Goal: Information Seeking & Learning: Understand process/instructions

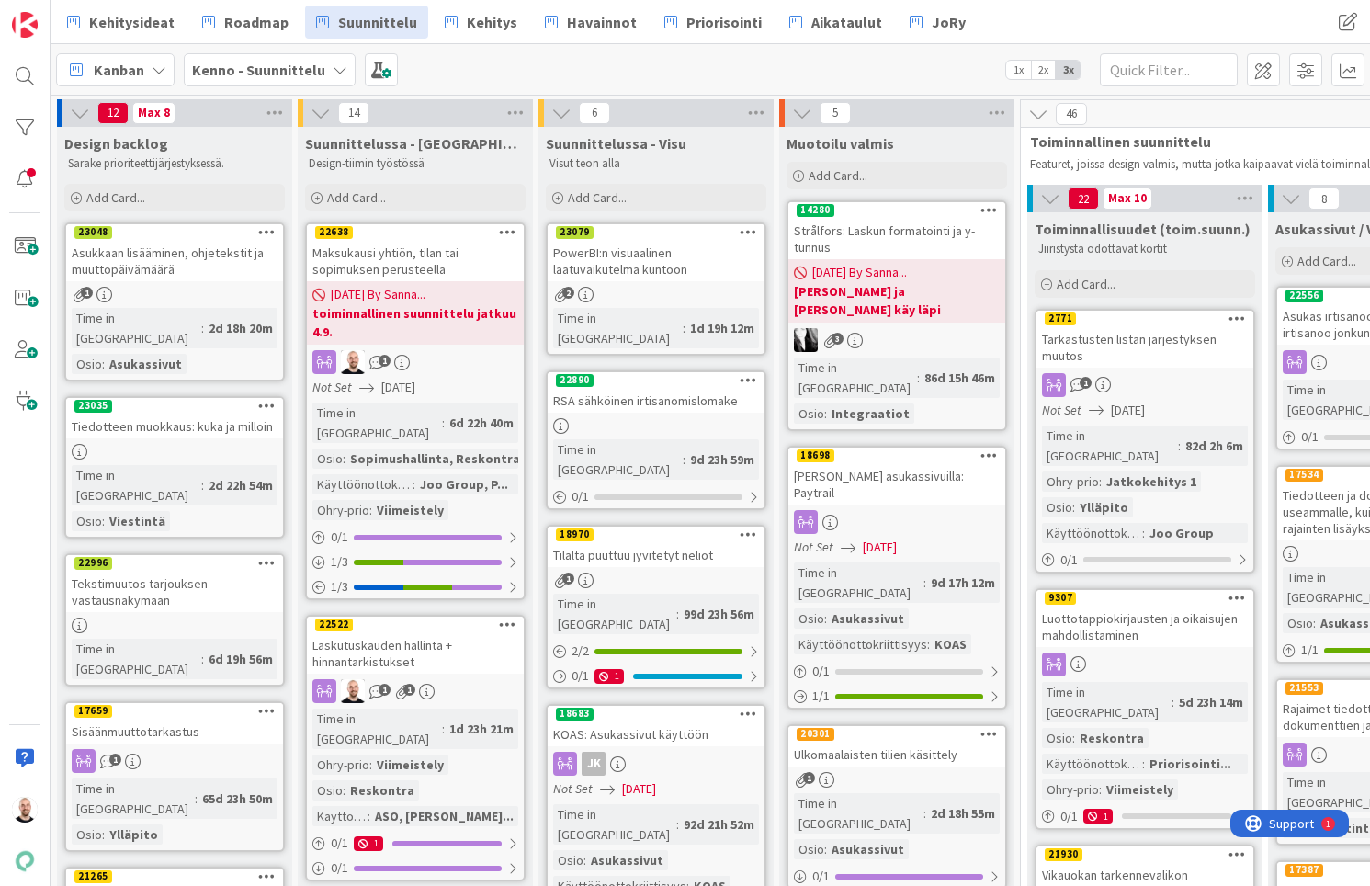
click at [1147, 345] on div "Tarkastusten listan järjestyksen muutos" at bounding box center [1144, 347] width 217 height 40
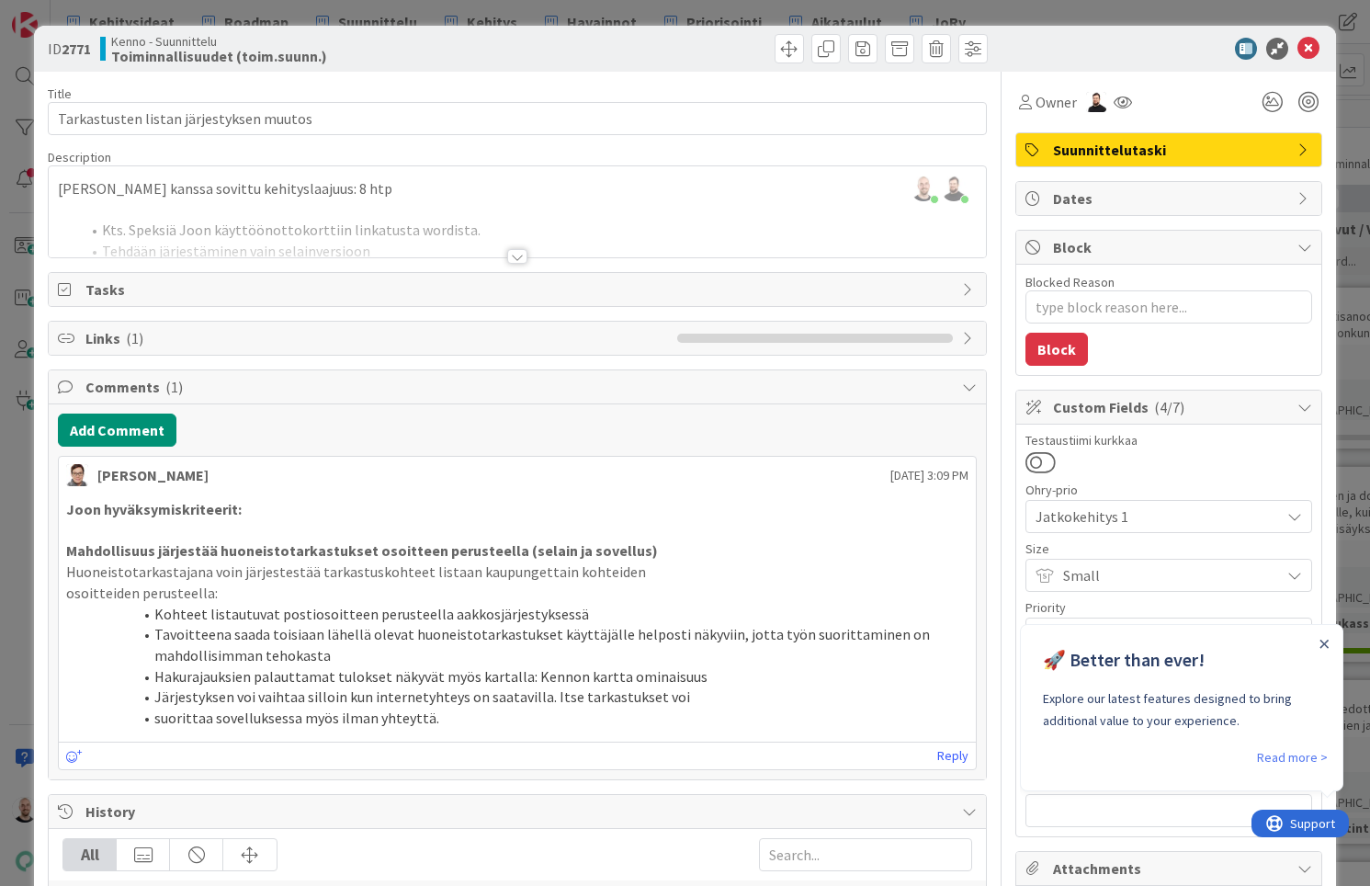
click at [517, 258] on div at bounding box center [517, 256] width 20 height 15
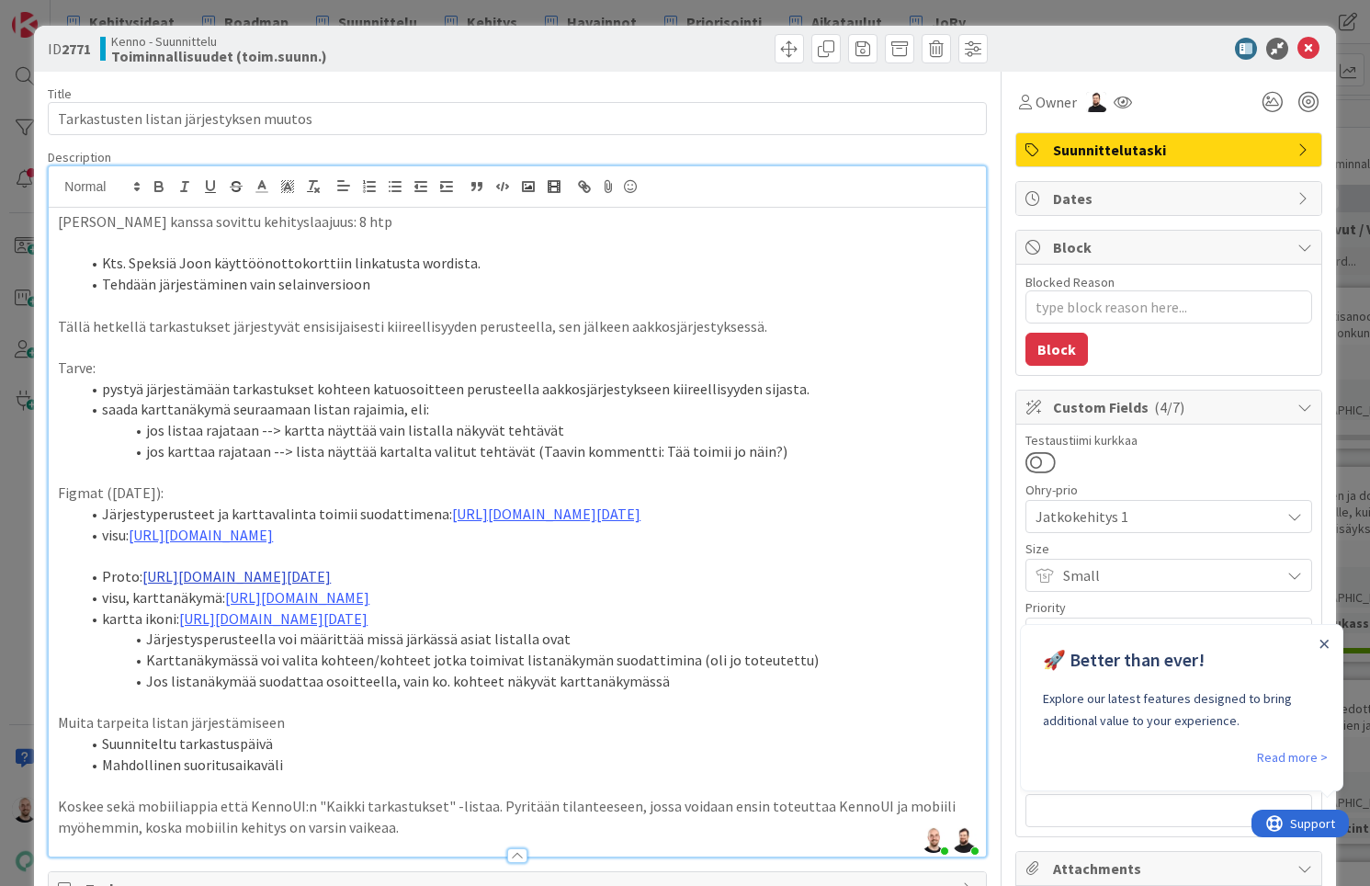
click at [282, 585] on link "[URL][DOMAIN_NAME][DATE]" at bounding box center [236, 576] width 188 height 18
click at [452, 679] on link "[URL][DOMAIN_NAME][DATE]" at bounding box center [506, 682] width 164 height 24
click at [395, 469] on p at bounding box center [517, 472] width 918 height 21
click at [482, 504] on link "[URL][DOMAIN_NAME][DATE]" at bounding box center [546, 513] width 188 height 18
click at [447, 560] on link "[URL][DOMAIN_NAME][DATE]" at bounding box center [505, 560] width 164 height 24
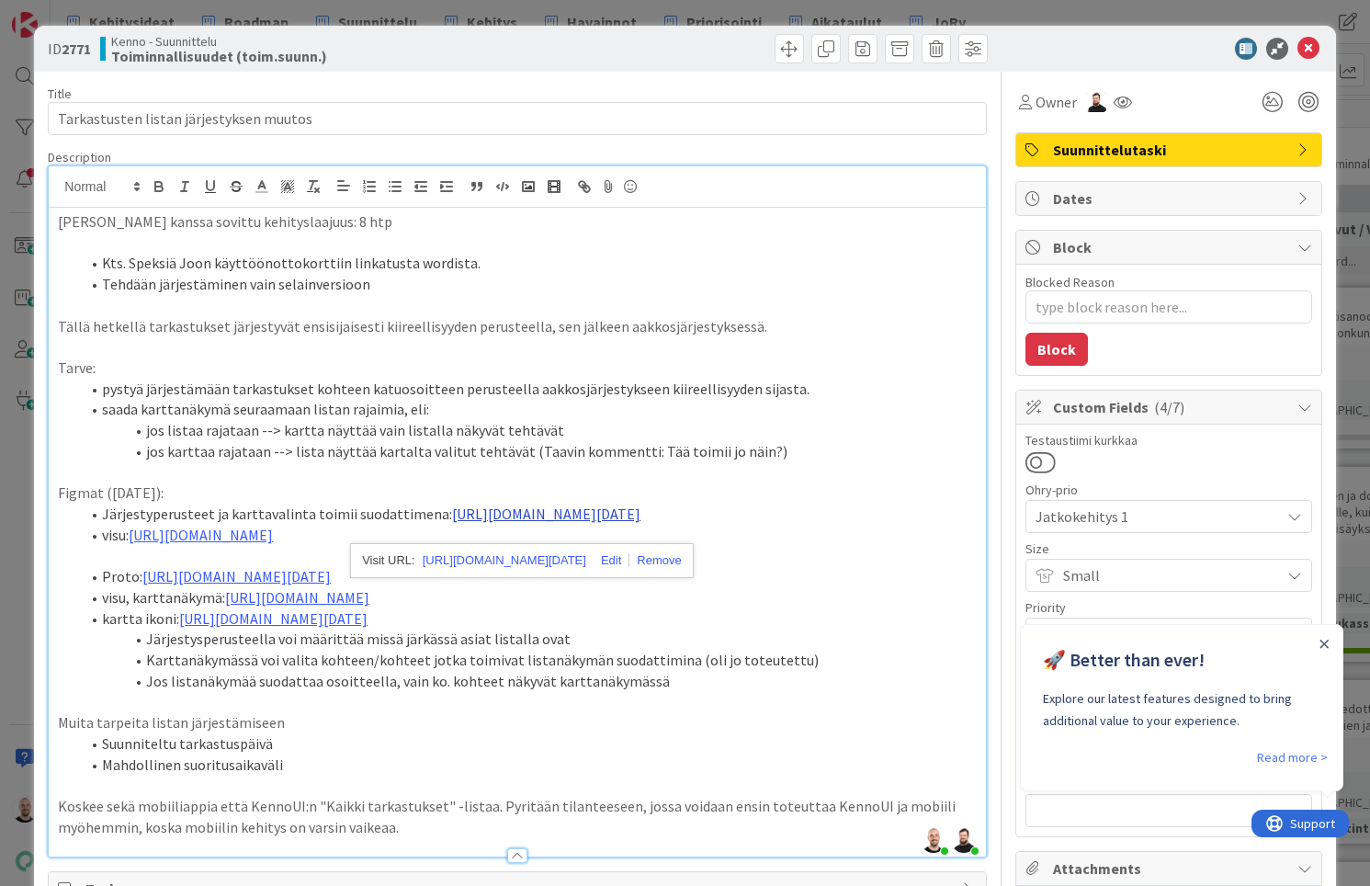
click at [452, 523] on link "[URL][DOMAIN_NAME][DATE]" at bounding box center [546, 513] width 188 height 18
click at [472, 554] on link "[URL][DOMAIN_NAME][DATE]" at bounding box center [505, 560] width 164 height 24
click at [691, 369] on p "Tarve:" at bounding box center [517, 367] width 918 height 21
click at [974, 14] on div "ID 2771 Kenno - Suunnittelu Toiminnallisuudet (toim.suunn.) Title 39 / 128 Tark…" at bounding box center [685, 443] width 1370 height 886
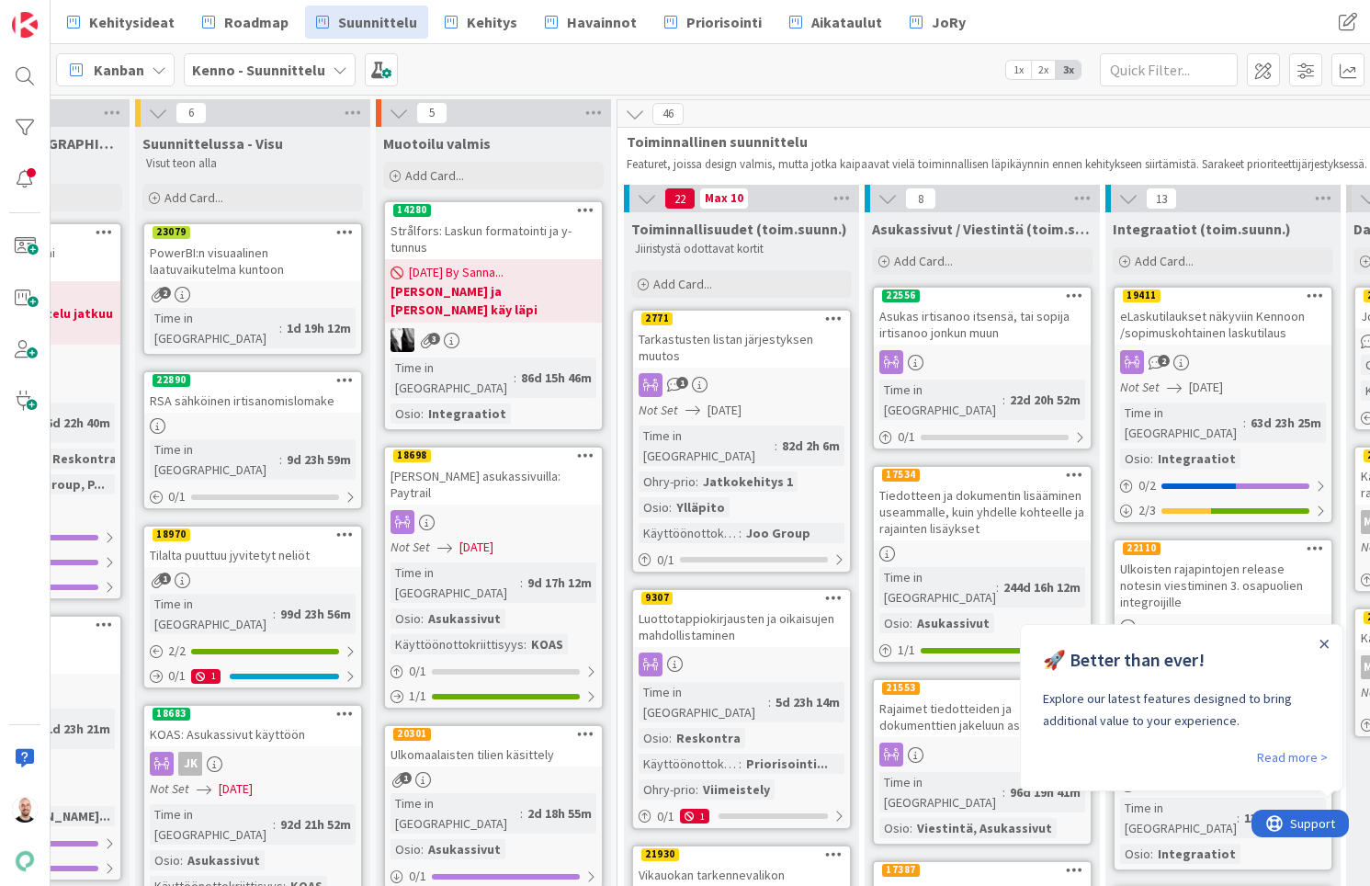
click at [718, 606] on div "Luottotappiokirjausten ja oikaisujen mahdollistaminen" at bounding box center [741, 626] width 217 height 40
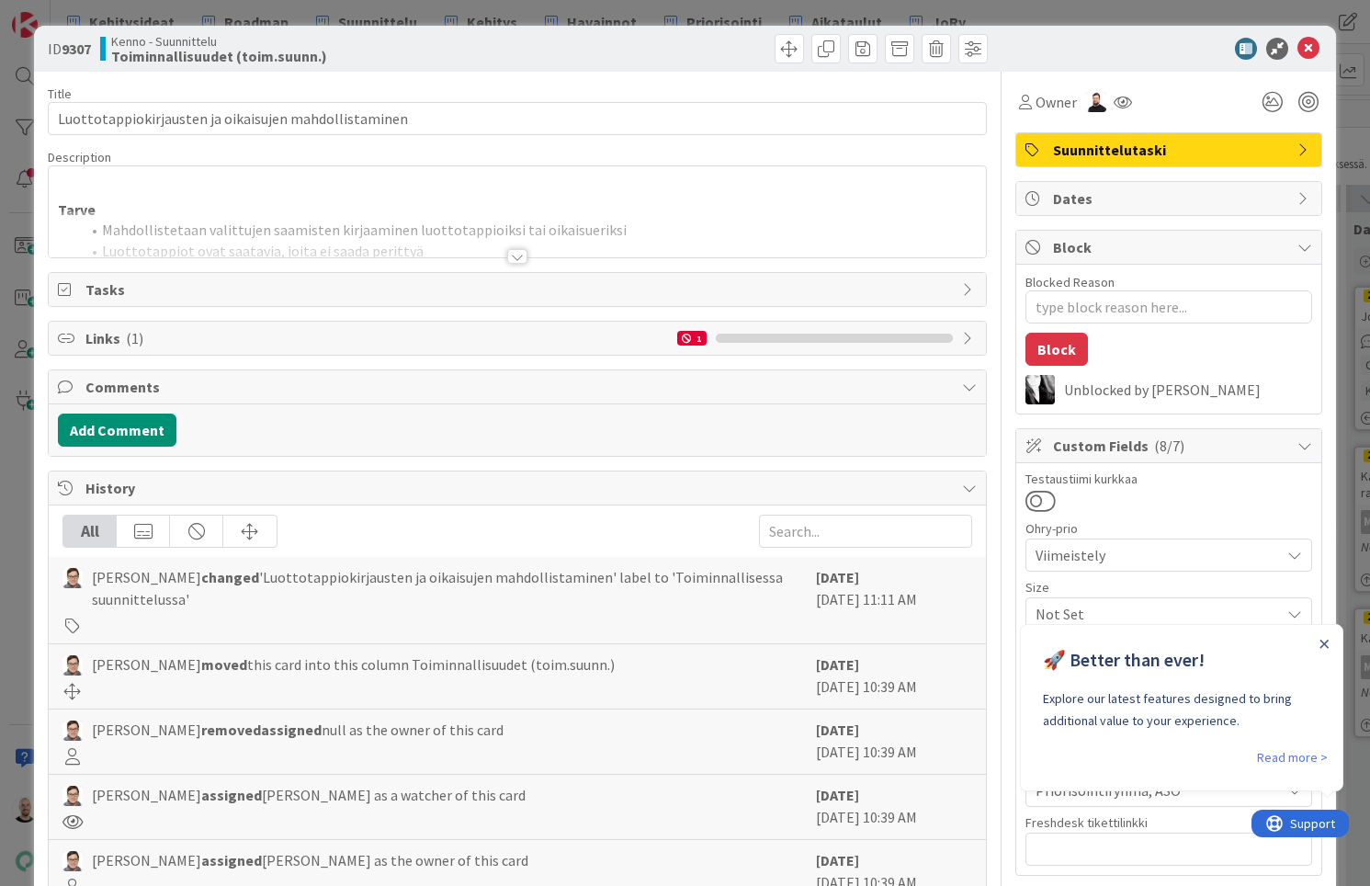
click at [514, 257] on div at bounding box center [517, 256] width 20 height 15
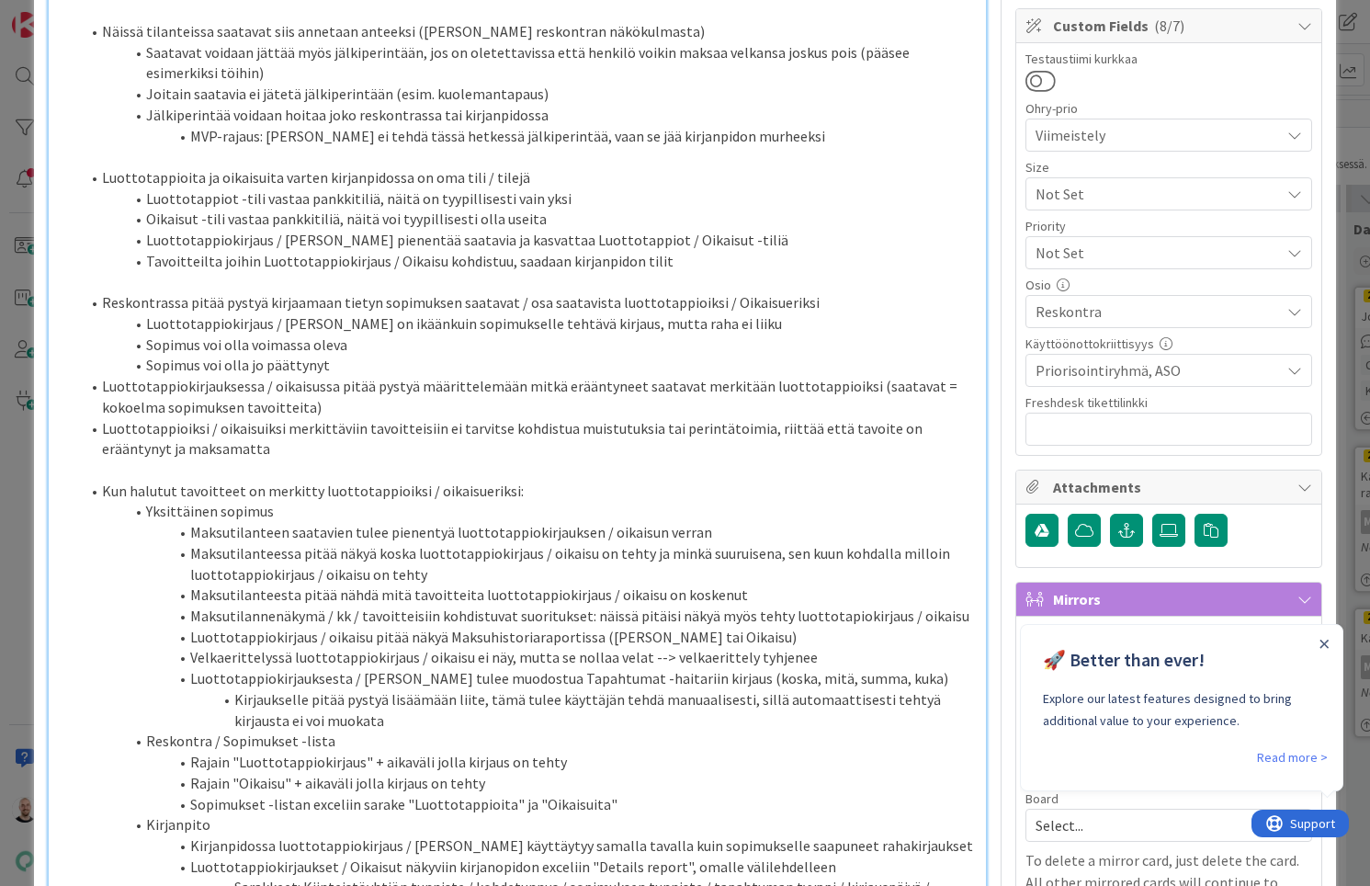
scroll to position [434, 0]
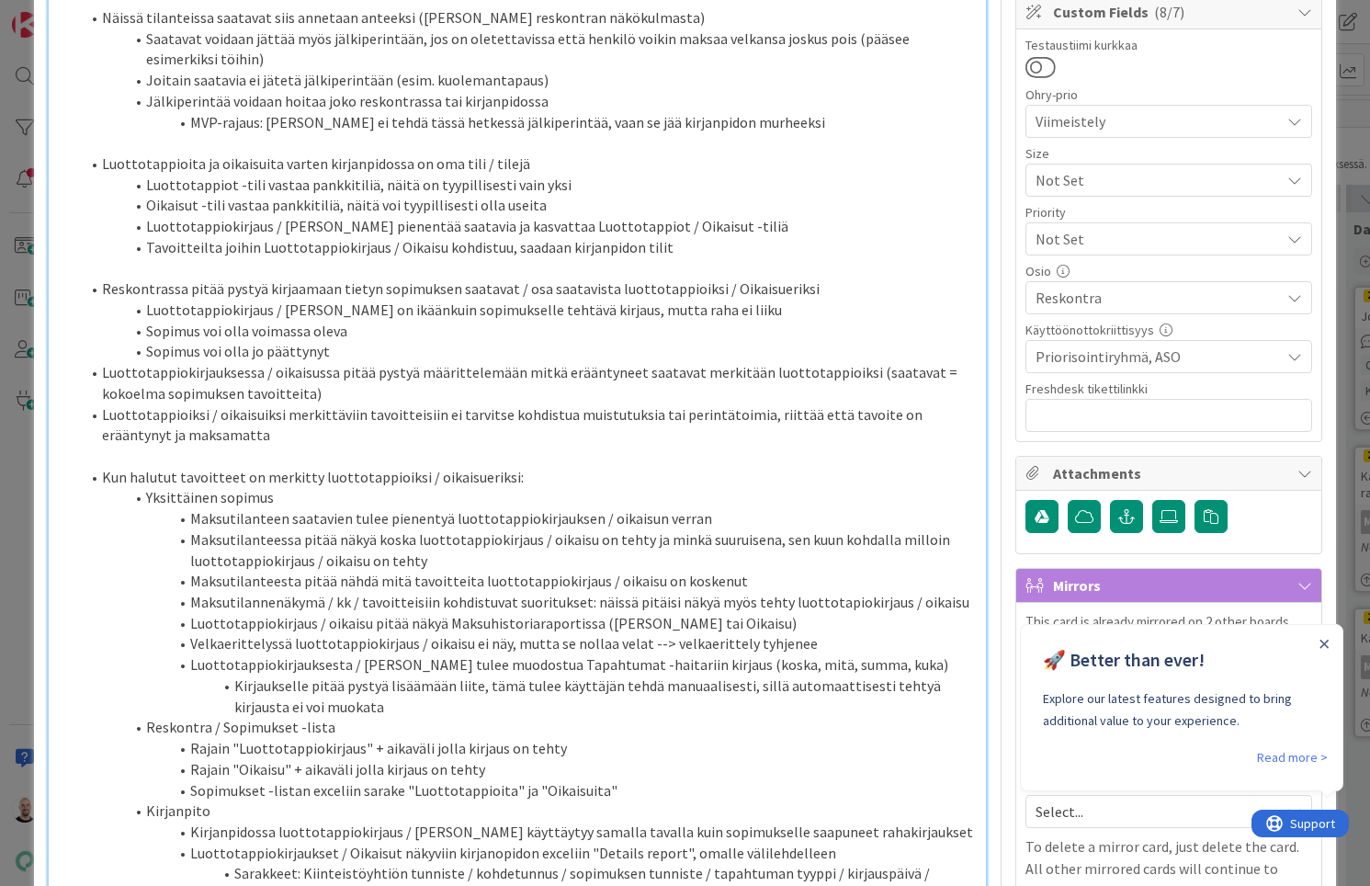
click at [1324, 639] on div "Close Announcement" at bounding box center [1323, 643] width 9 height 18
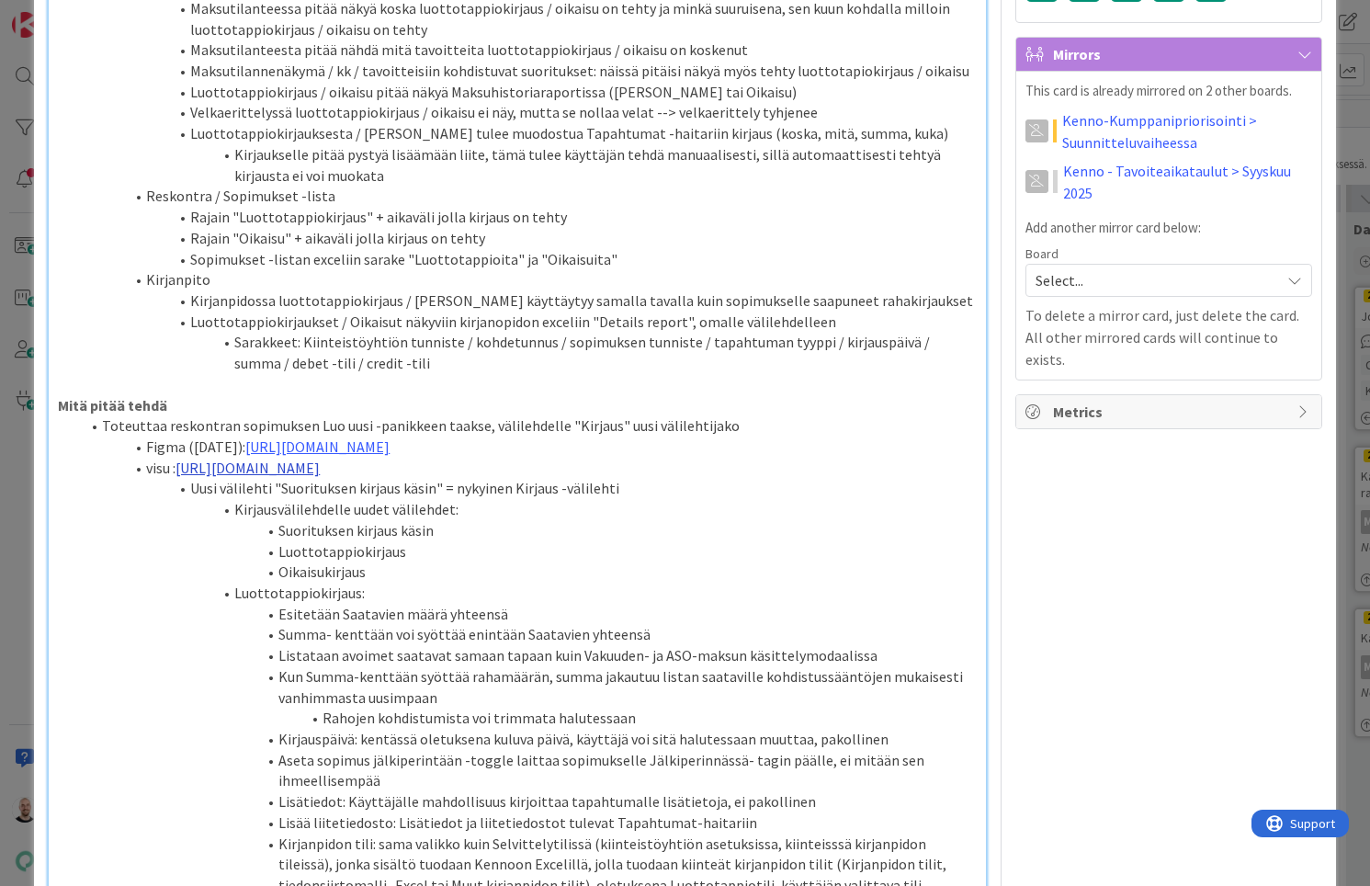
scroll to position [992, 0]
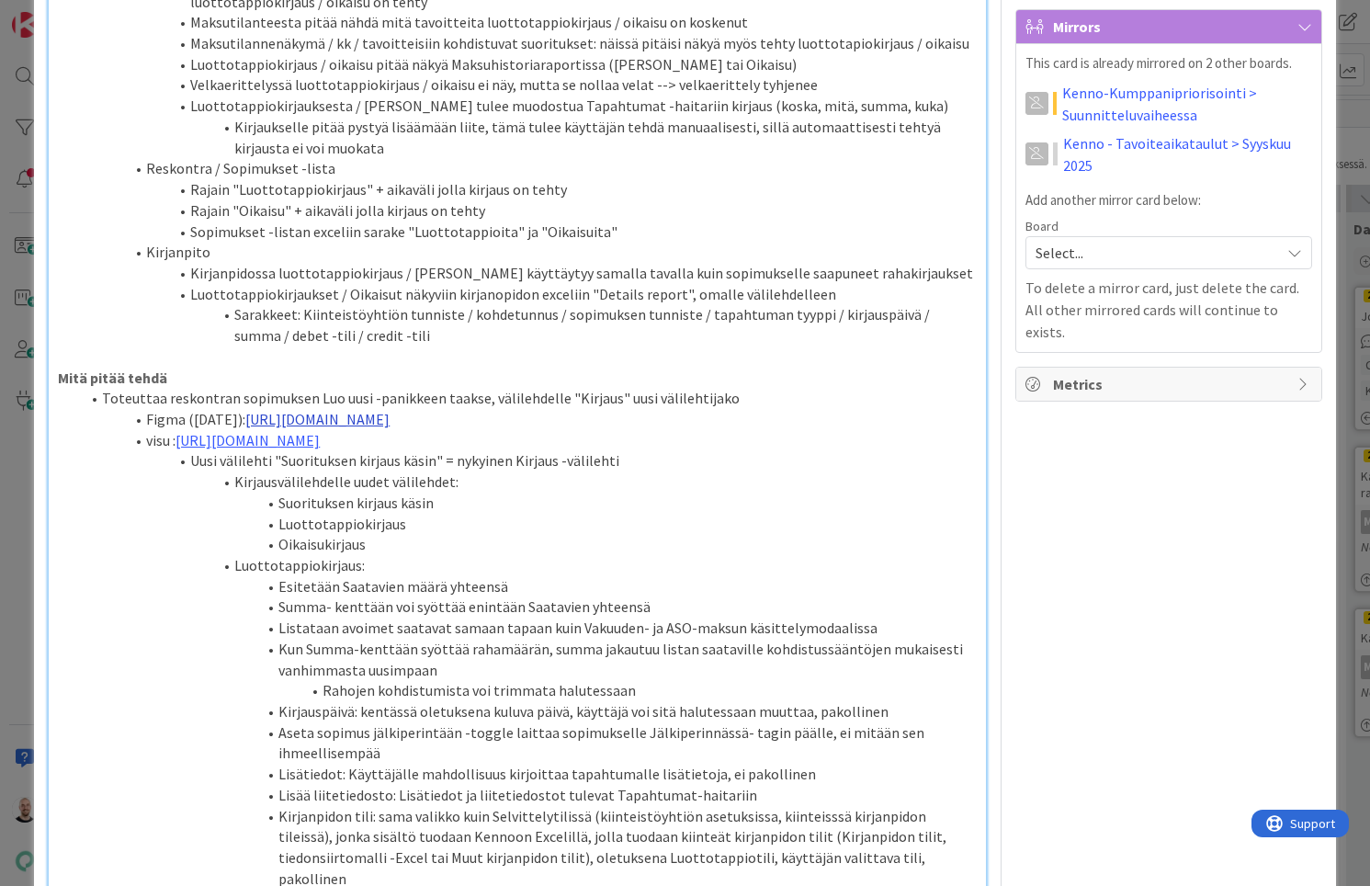
click at [320, 410] on link "[URL][DOMAIN_NAME]" at bounding box center [317, 419] width 144 height 18
click at [403, 431] on link "[URL][DOMAIN_NAME]" at bounding box center [425, 437] width 126 height 24
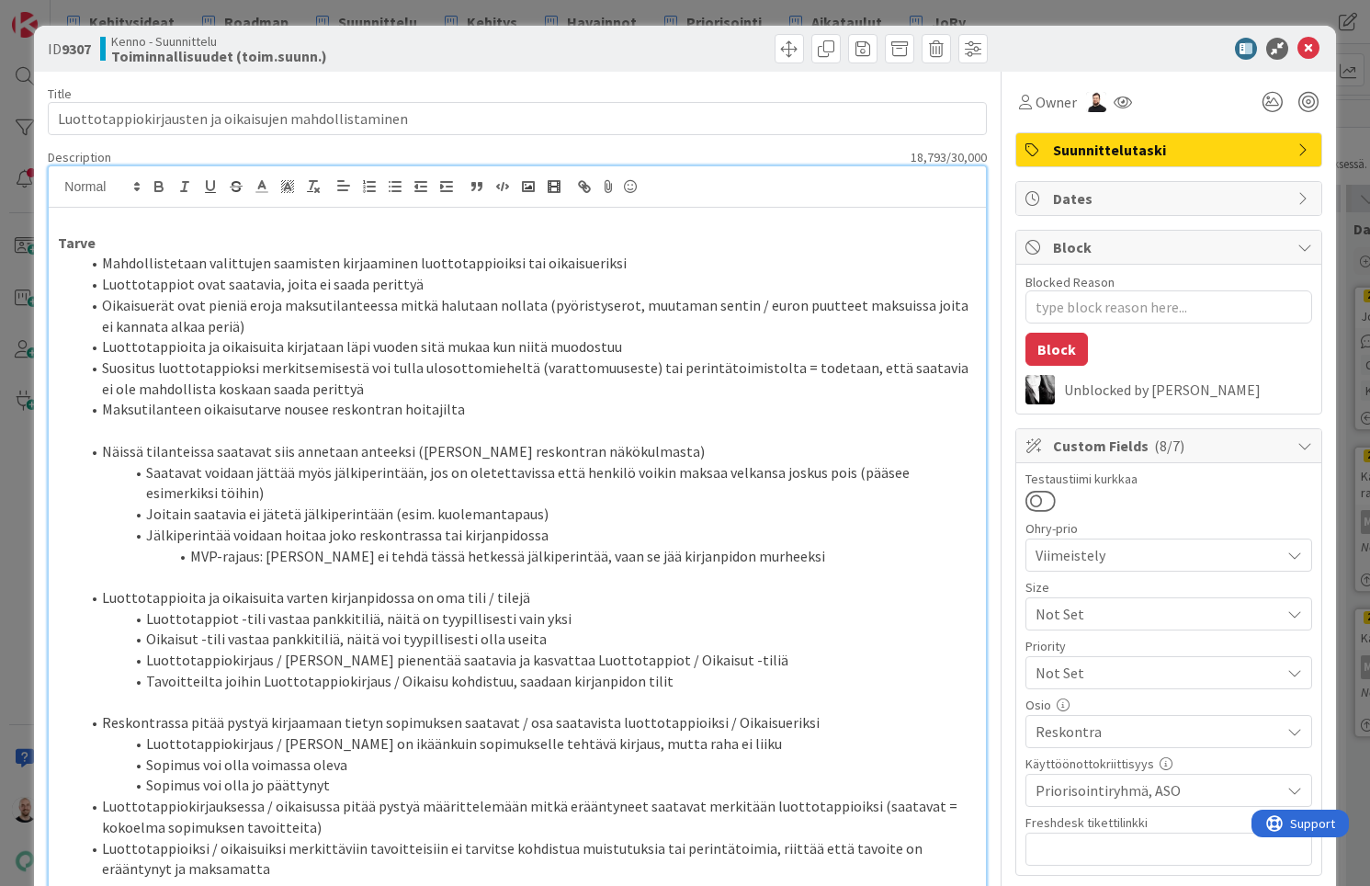
scroll to position [0, 0]
click at [1057, 16] on div "ID 9307 Kenno - Suunnittelu Toiminnallisuudet (toim.suunn.) Title 53 / 128 Luot…" at bounding box center [685, 443] width 1370 height 886
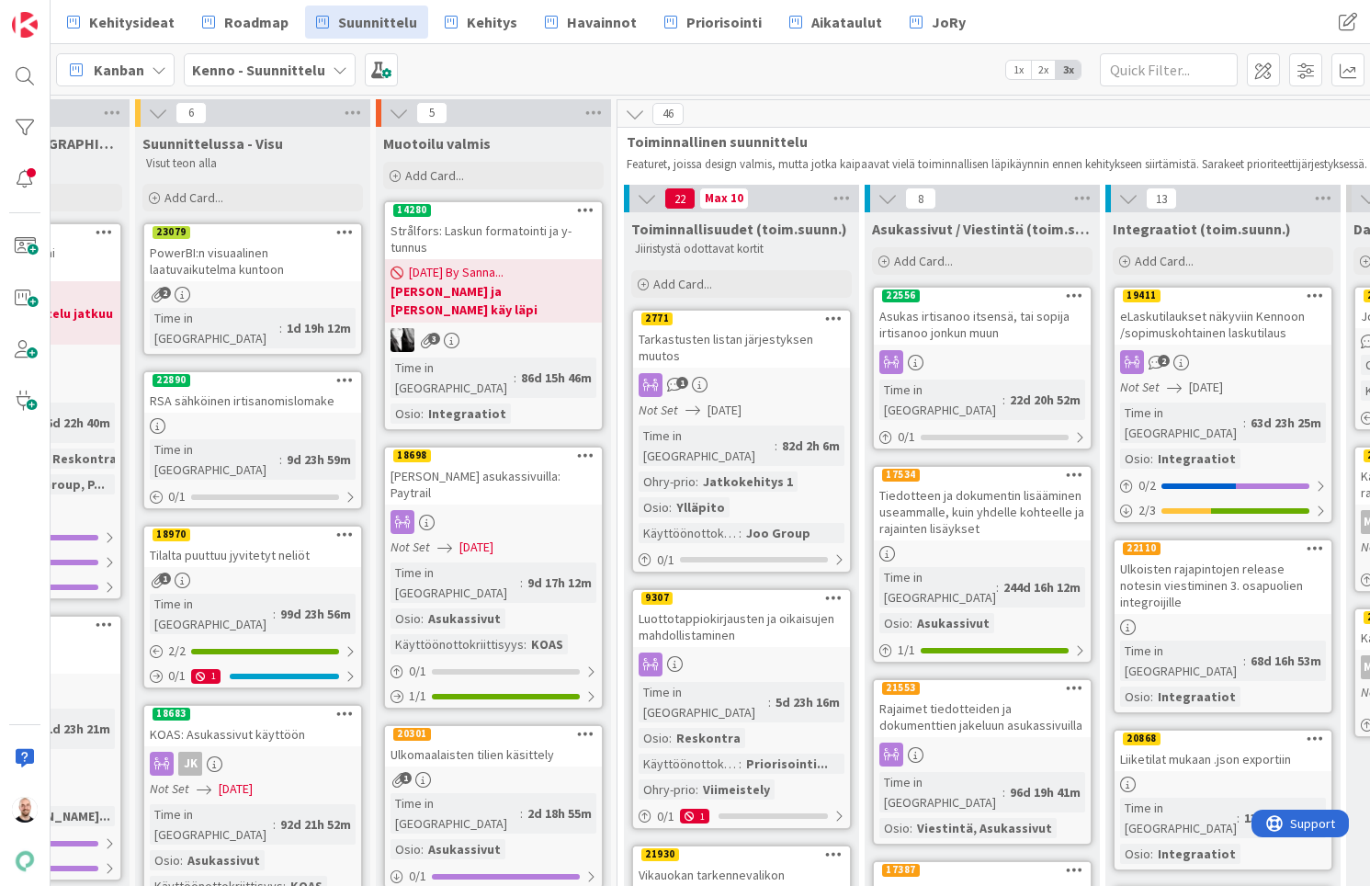
click at [719, 351] on div "Tarkastusten listan järjestyksen muutos" at bounding box center [741, 347] width 217 height 40
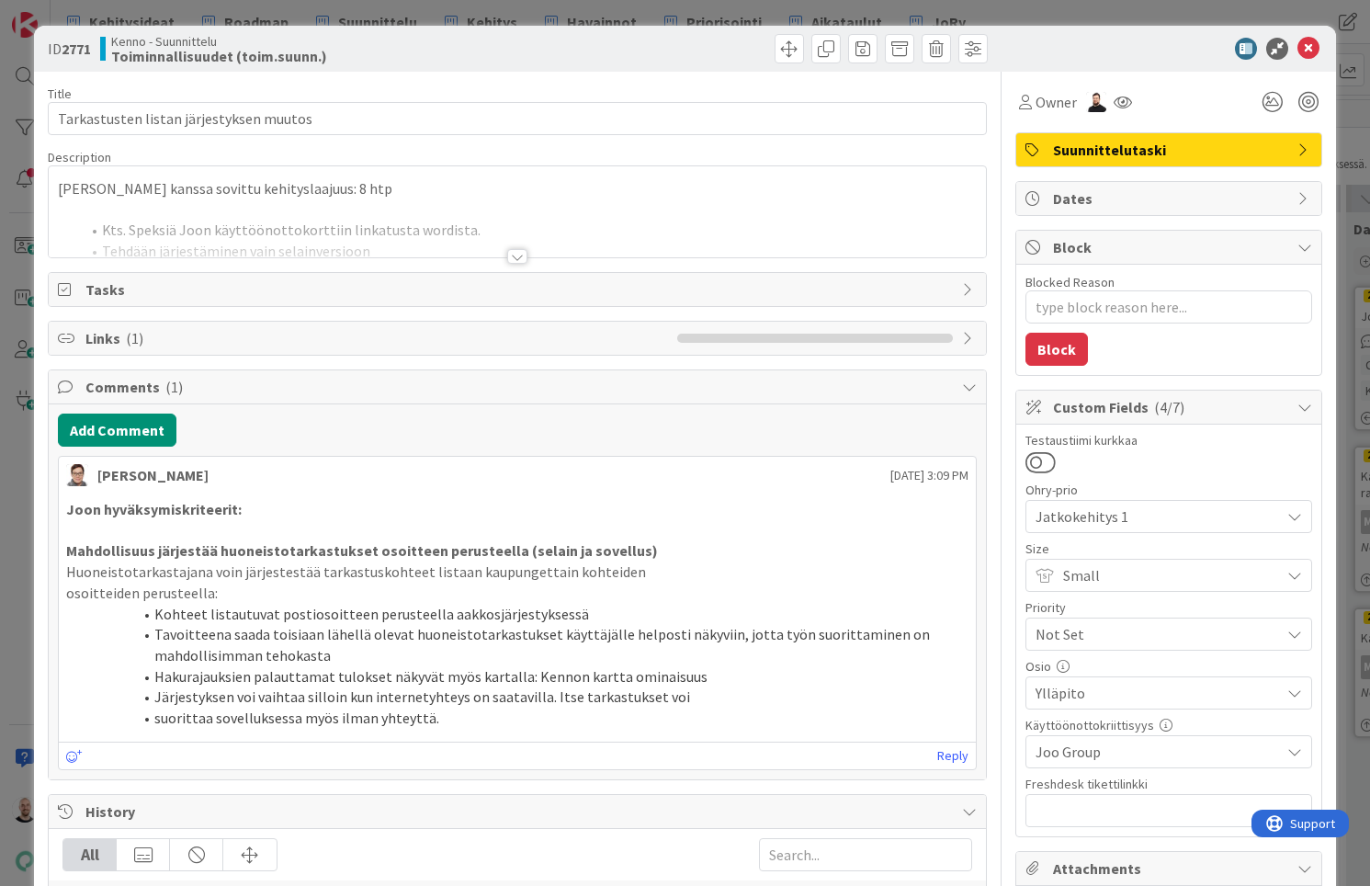
click at [510, 255] on div at bounding box center [517, 256] width 20 height 15
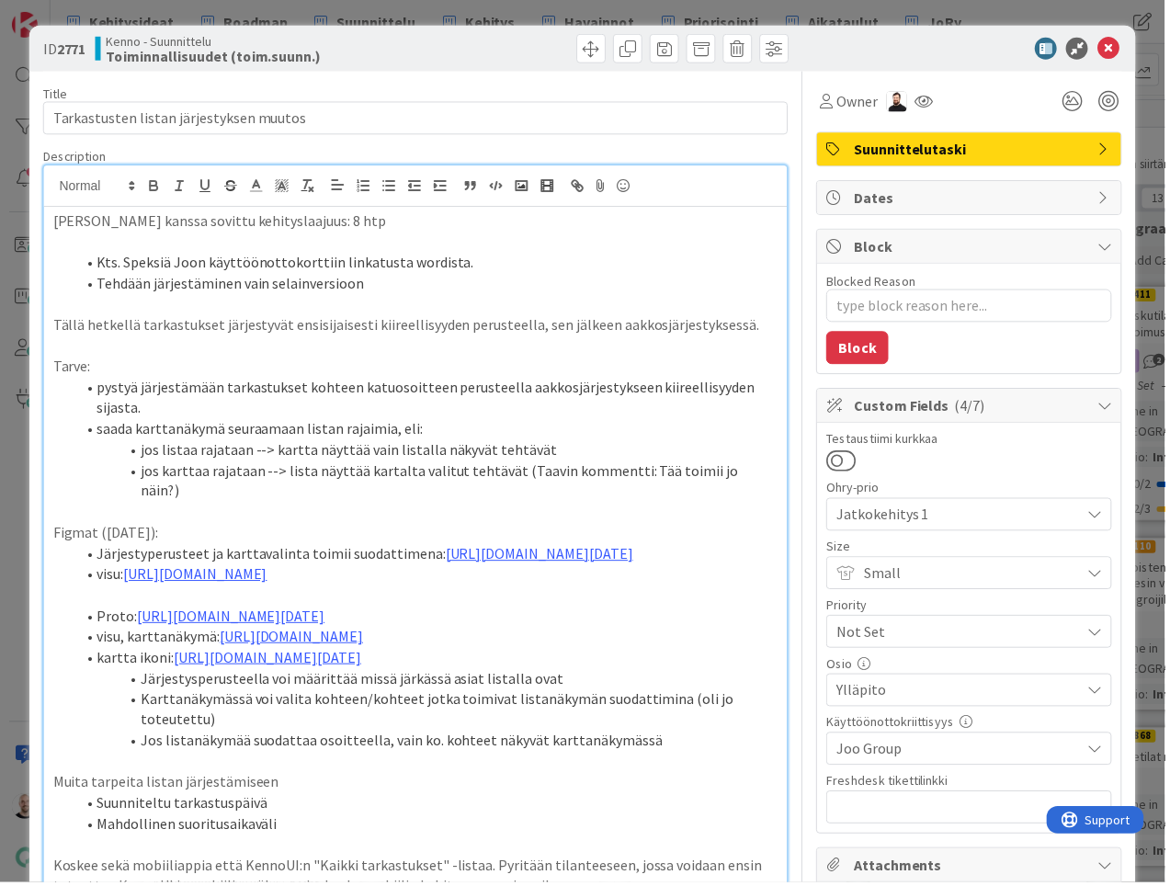
type textarea "x"
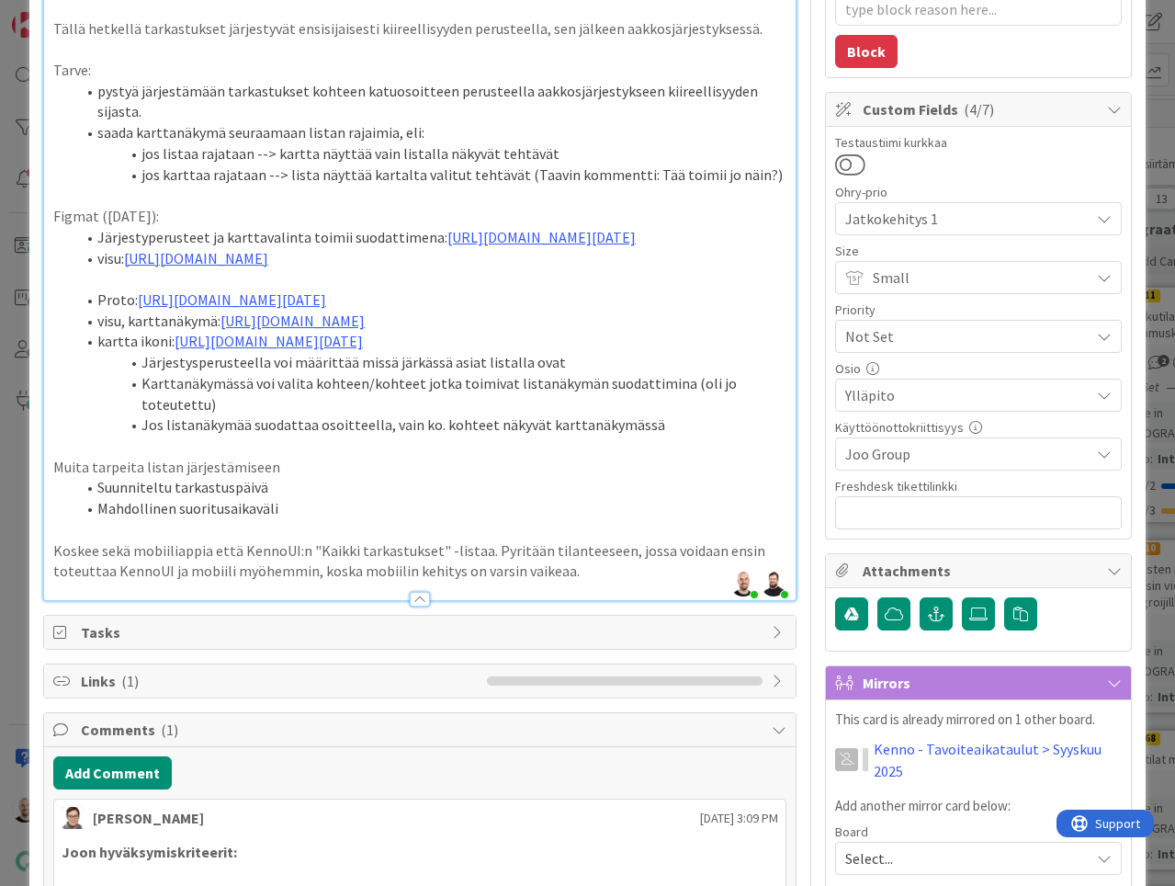
scroll to position [303, 0]
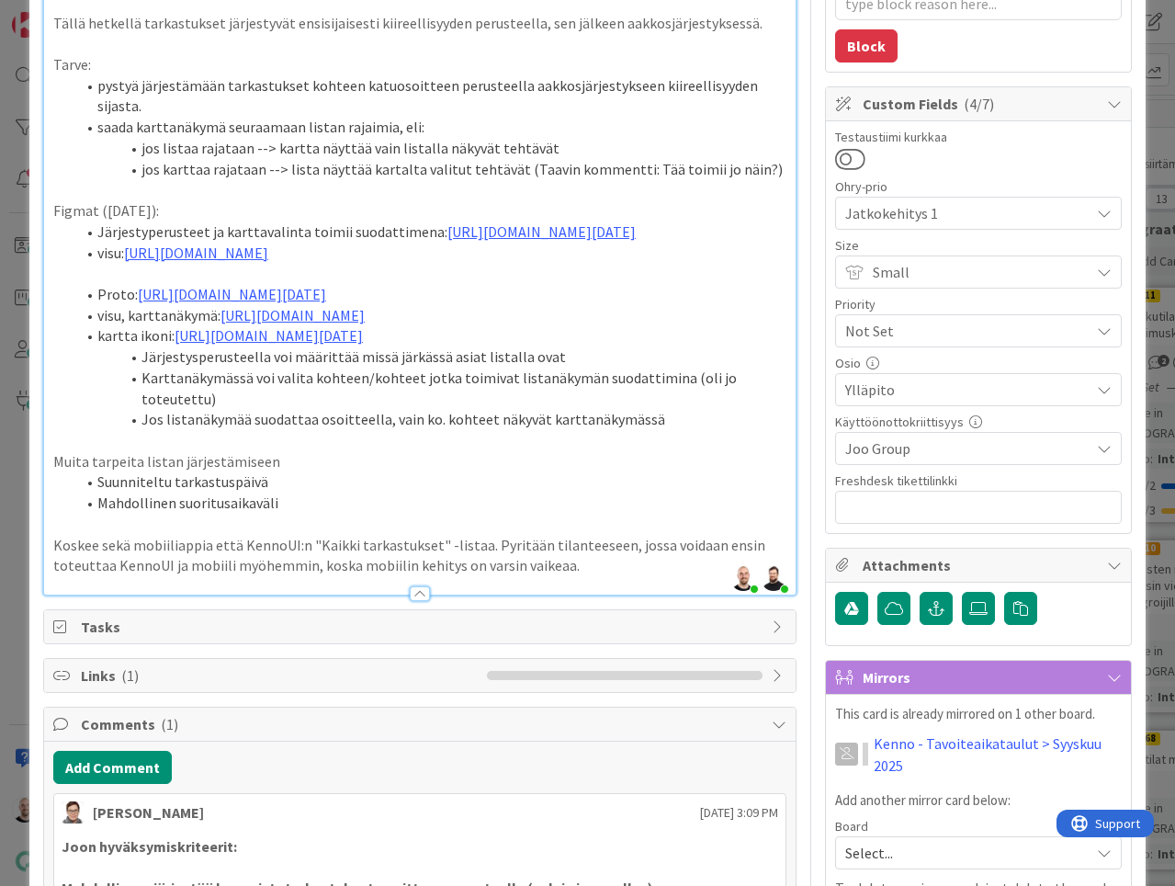
click at [436, 430] on li "Jos listanäkymää suodattaa osoitteella, vain ko. kohteet näkyvät karttanäkymässä" at bounding box center [430, 419] width 711 height 21
click at [284, 472] on p "Muita tarpeita listan järjestämiseen" at bounding box center [419, 461] width 733 height 21
drag, startPoint x: 270, startPoint y: 540, endPoint x: 503, endPoint y: 540, distance: 233.4
click at [503, 472] on p "Muita tarpeita listan järjestämiseen (näihin pitää vielä miettiä logiikka)" at bounding box center [419, 461] width 733 height 21
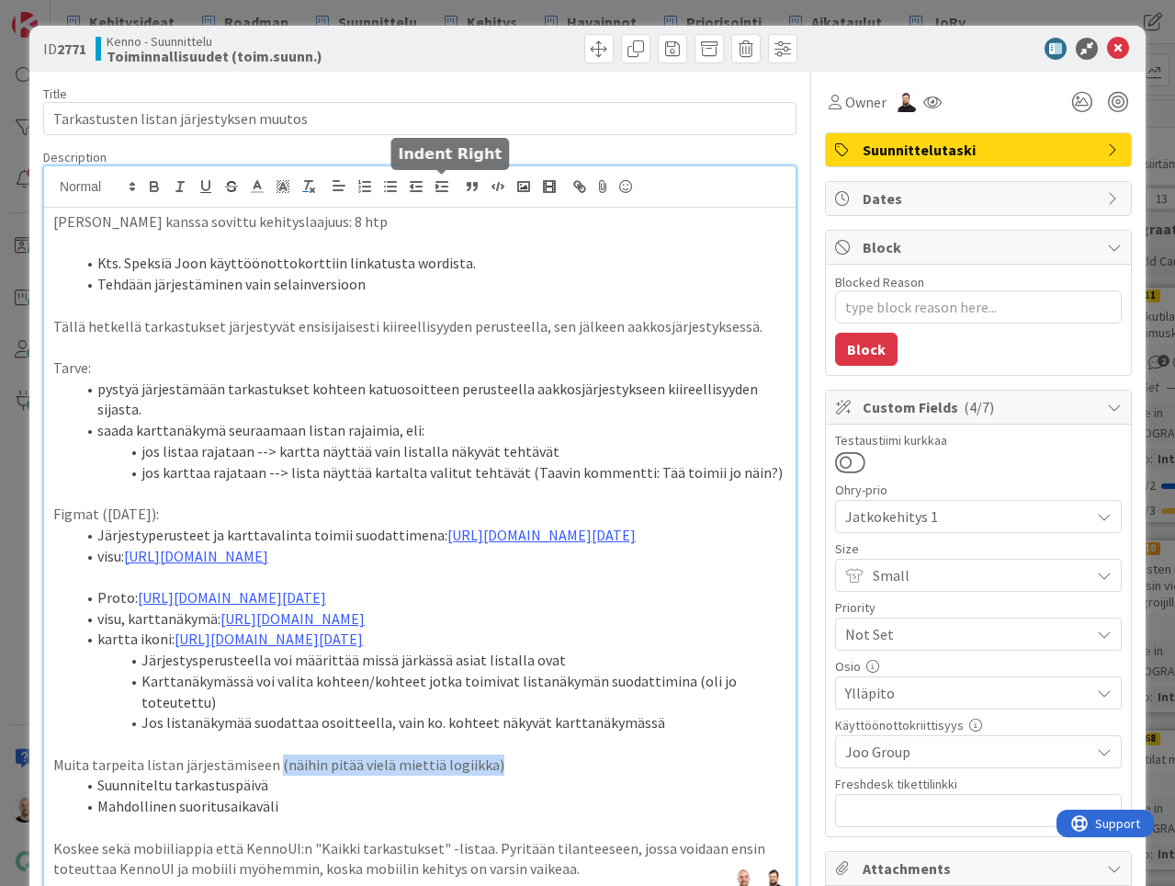
scroll to position [0, 0]
click at [284, 187] on polyline at bounding box center [282, 186] width 6 height 7
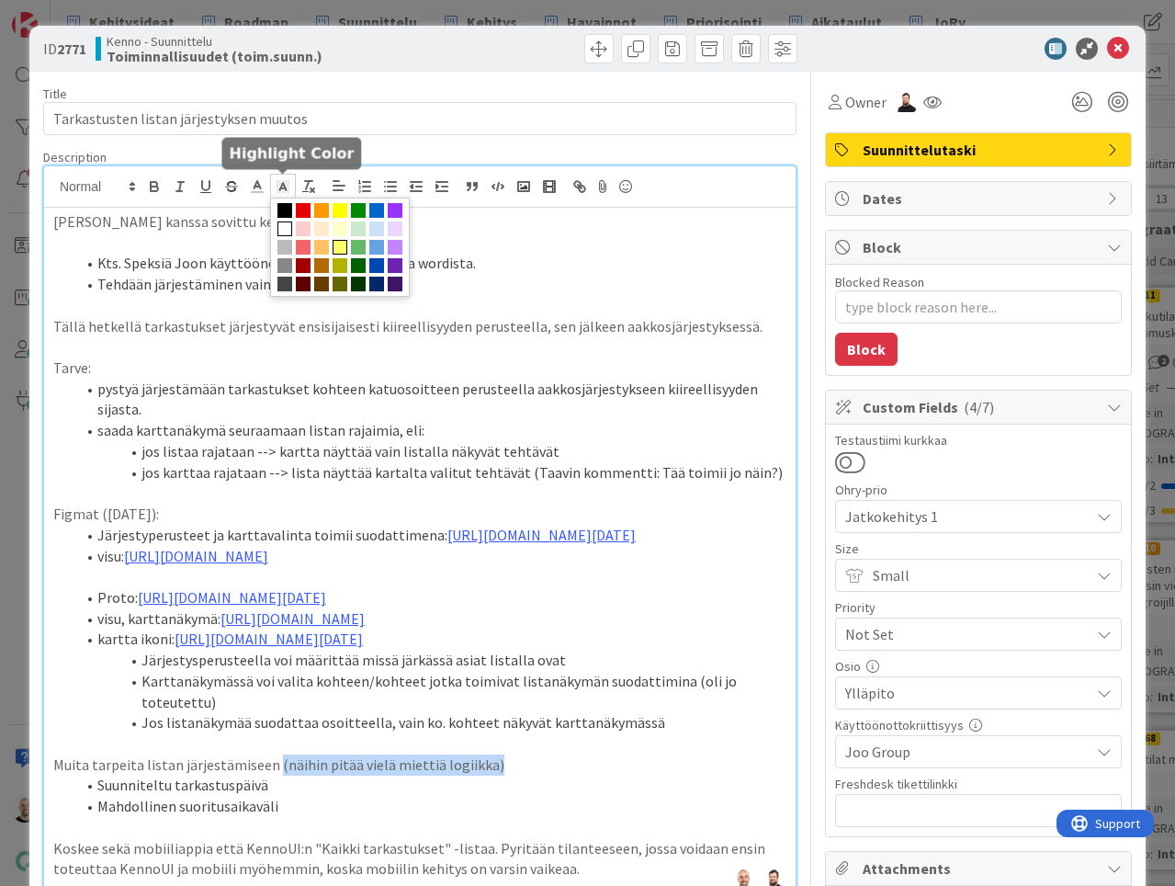
click at [341, 242] on span at bounding box center [340, 247] width 15 height 15
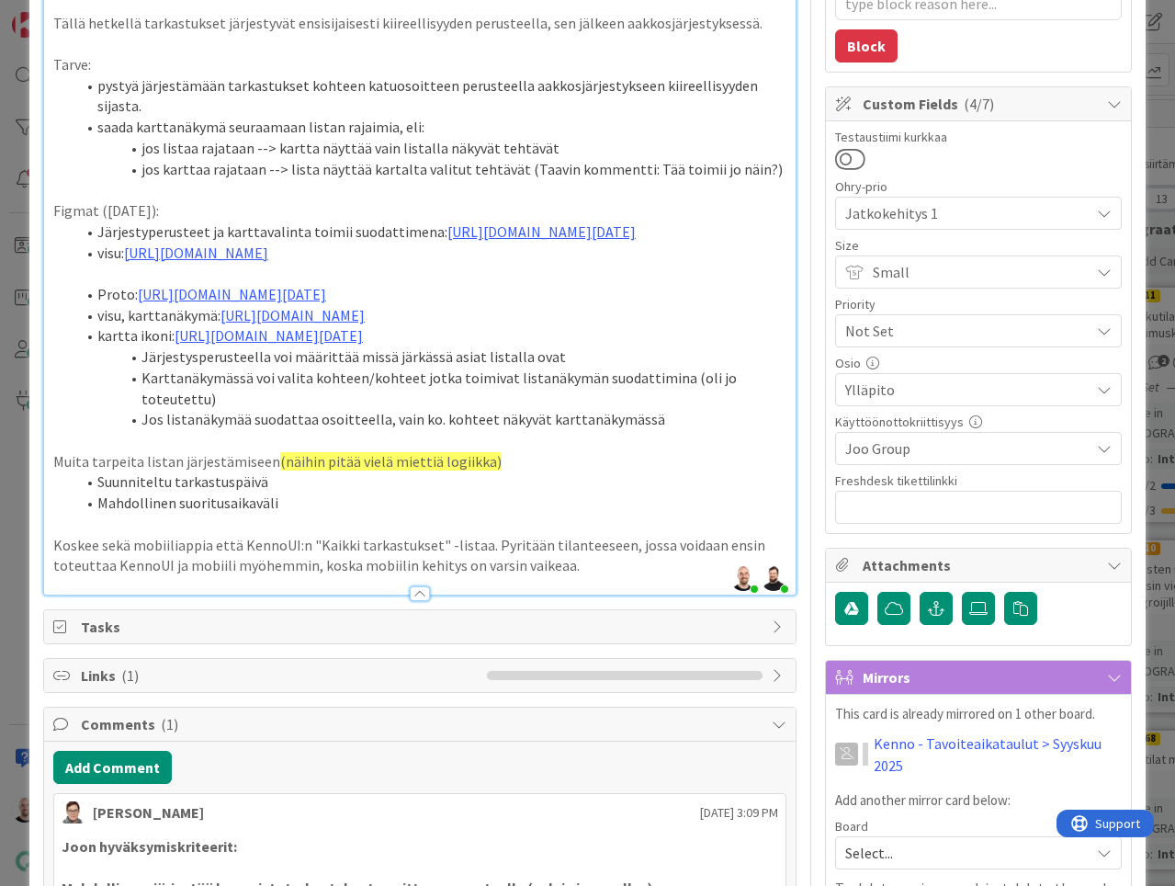
scroll to position [340, 0]
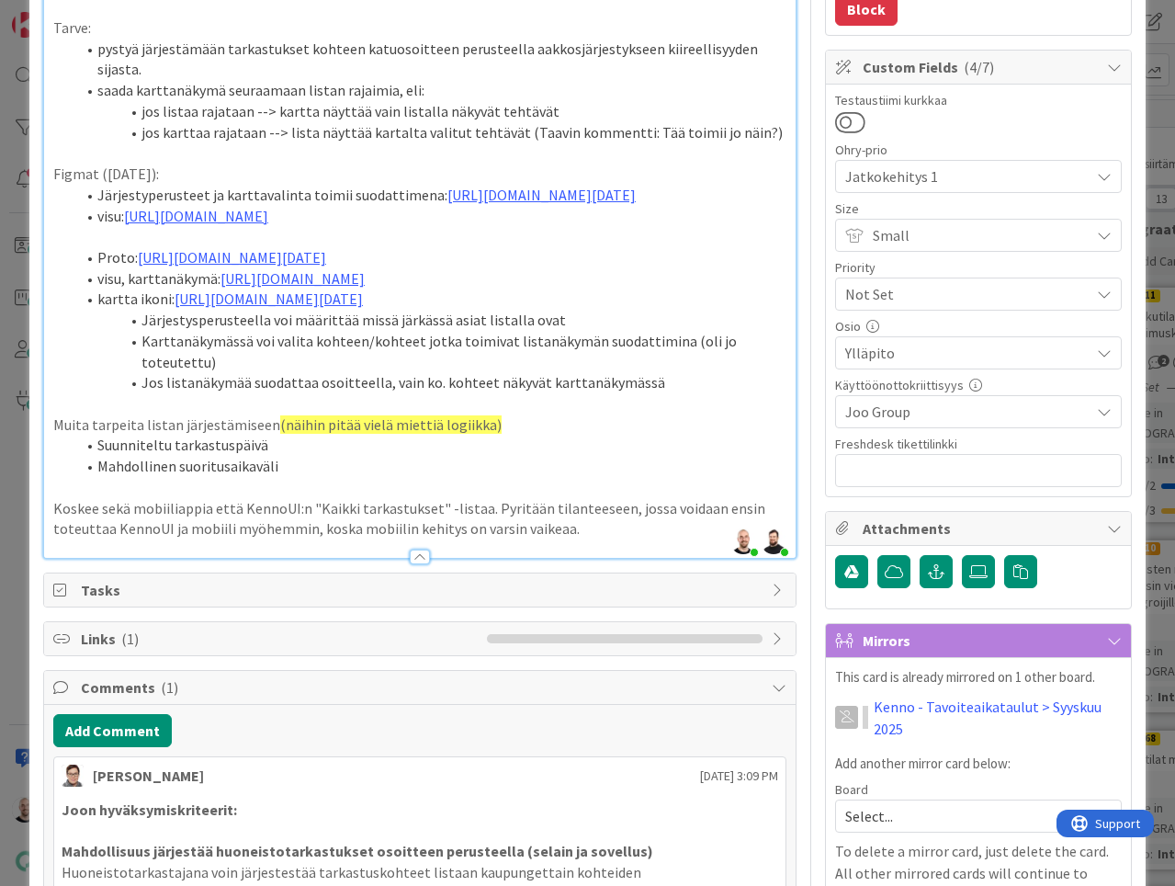
click at [445, 456] on li "Suunniteltu tarkastuspäivä" at bounding box center [430, 445] width 711 height 21
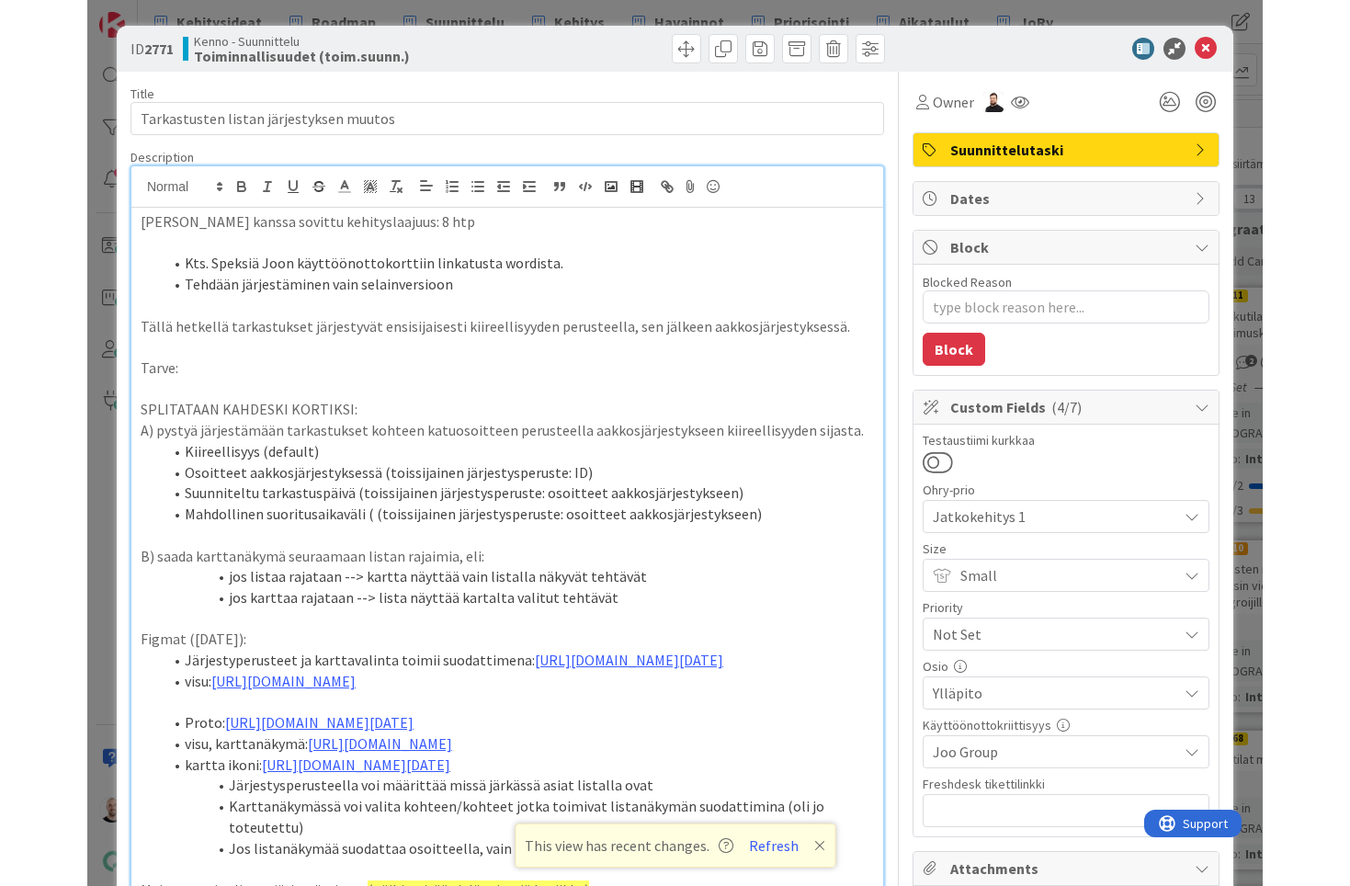
scroll to position [0, 0]
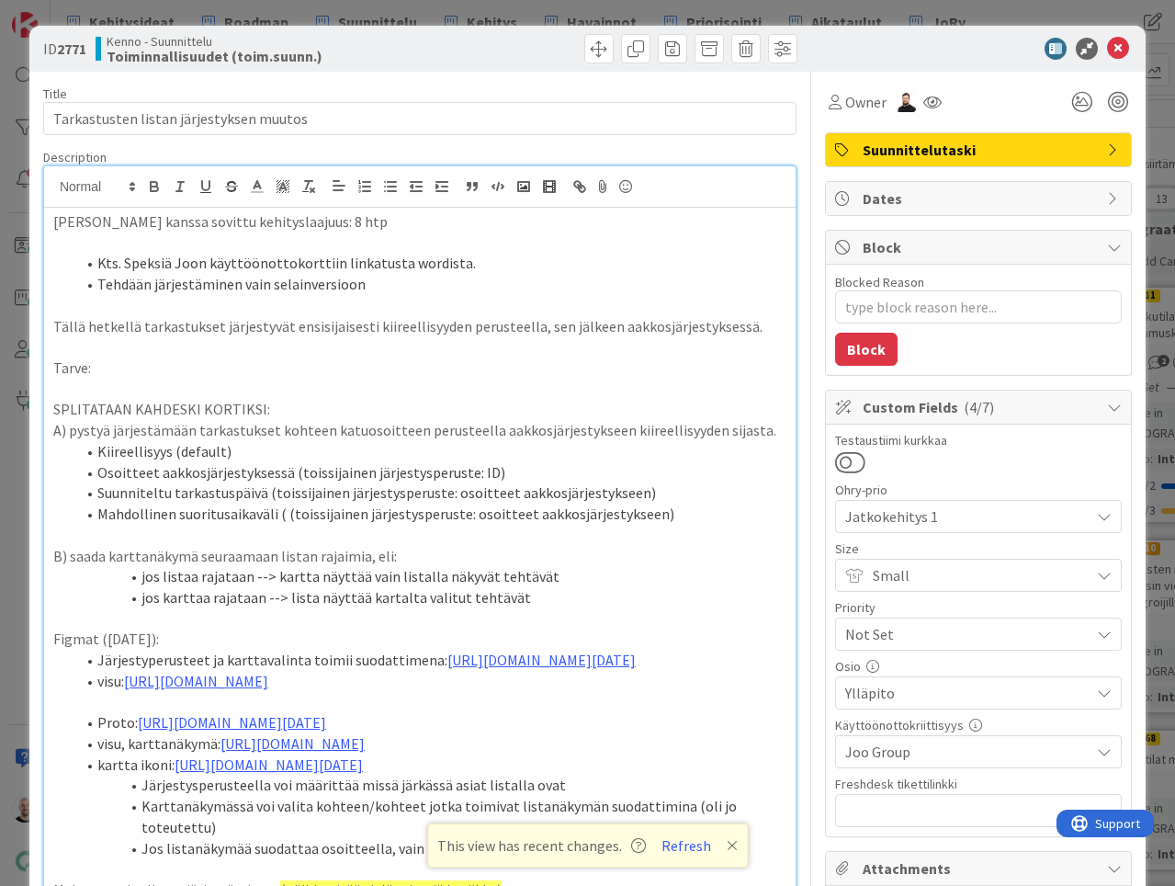
type textarea "x"
